Goal: Task Accomplishment & Management: Manage account settings

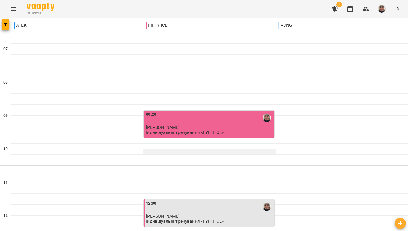
scroll to position [338, 0]
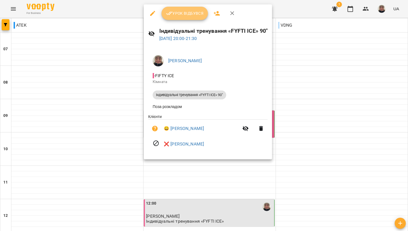
click at [180, 10] on span "Урок відбувся" at bounding box center [185, 13] width 38 height 7
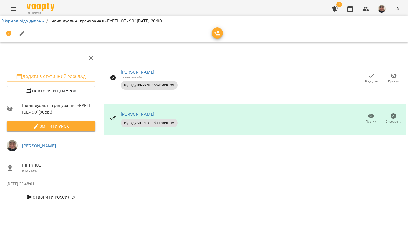
click at [337, 9] on icon "button" at bounding box center [335, 8] width 6 height 5
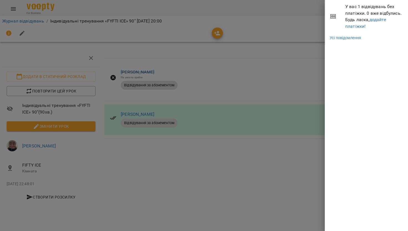
click at [299, 21] on div at bounding box center [204, 115] width 408 height 231
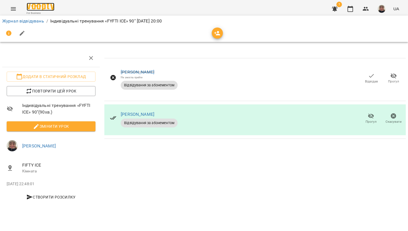
click at [40, 7] on img at bounding box center [41, 7] width 28 height 8
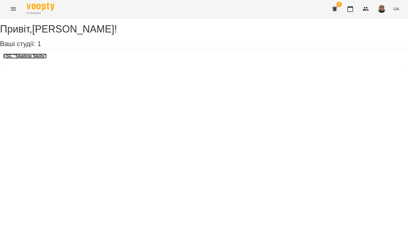
click at [43, 59] on h3 "FSC "Skating Skills"" at bounding box center [24, 56] width 43 height 5
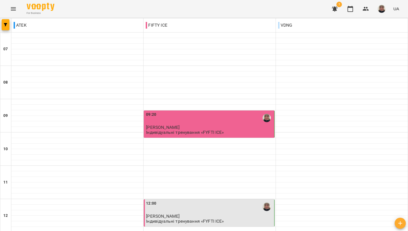
scroll to position [338, 0]
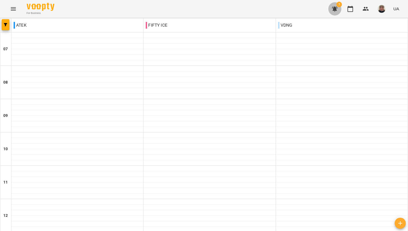
click at [334, 8] on icon "button" at bounding box center [335, 8] width 6 height 5
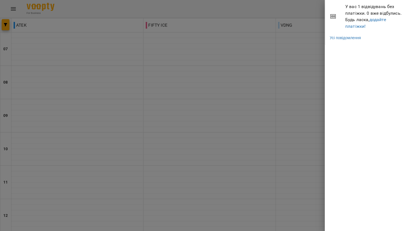
click at [275, 69] on div at bounding box center [204, 115] width 408 height 231
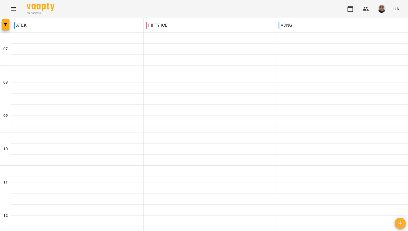
scroll to position [242, 0]
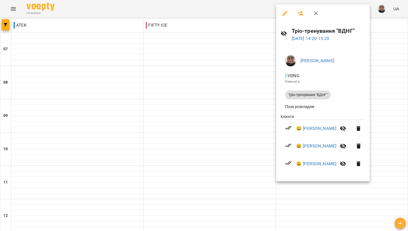
click at [222, 83] on div at bounding box center [204, 115] width 408 height 231
